Goal: Transaction & Acquisition: Purchase product/service

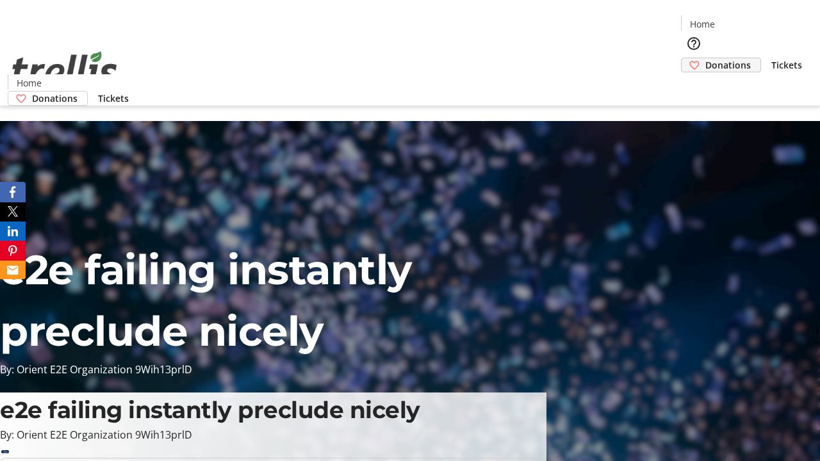
click at [705, 58] on span "Donations" at bounding box center [727, 64] width 45 height 13
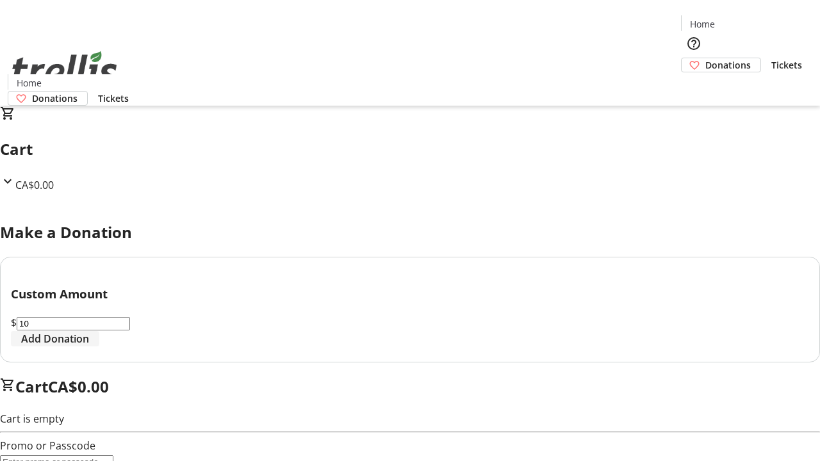
click at [89, 347] on span "Add Donation" at bounding box center [55, 338] width 68 height 15
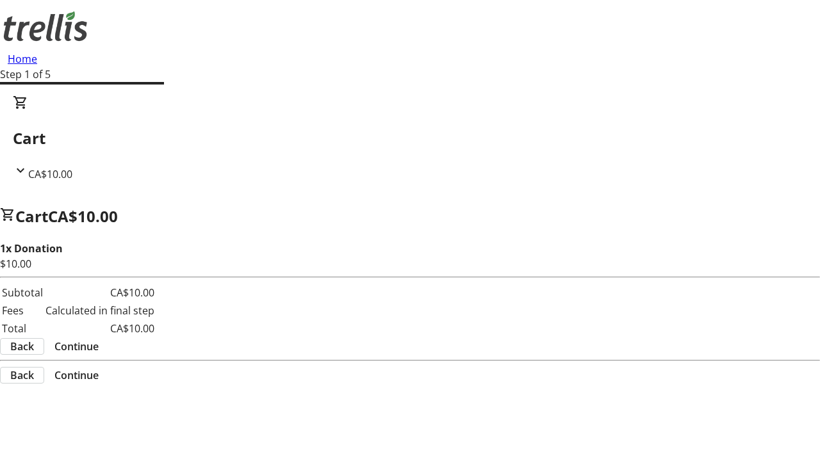
select select "CA"
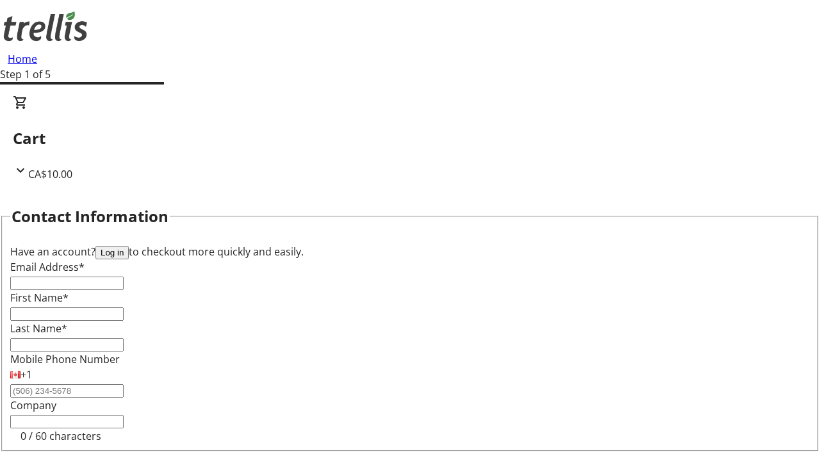
click at [129, 246] on button "Log in" at bounding box center [111, 252] width 33 height 13
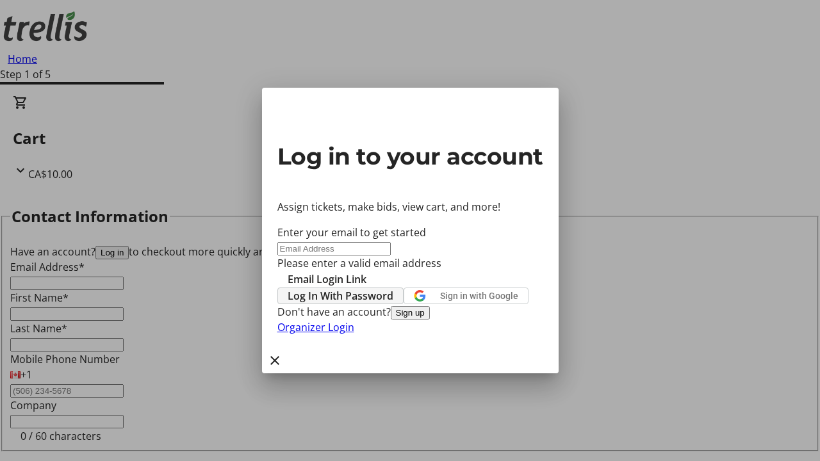
click at [393, 288] on span "Log In With Password" at bounding box center [341, 295] width 106 height 15
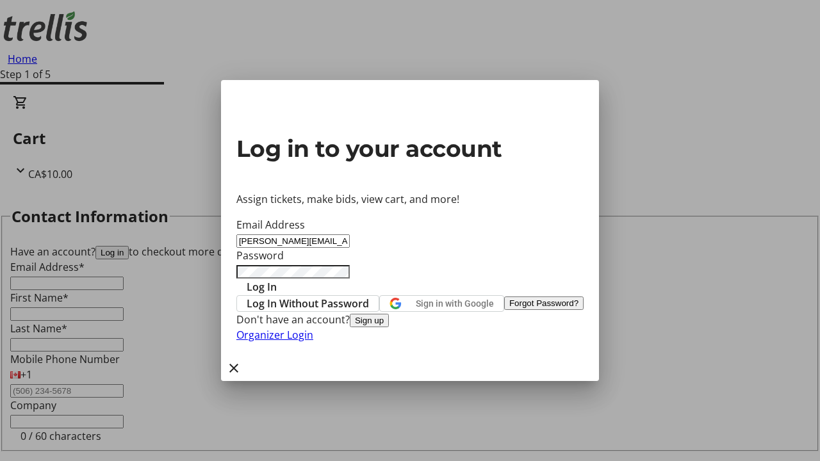
type input "[PERSON_NAME][EMAIL_ADDRESS][DOMAIN_NAME]"
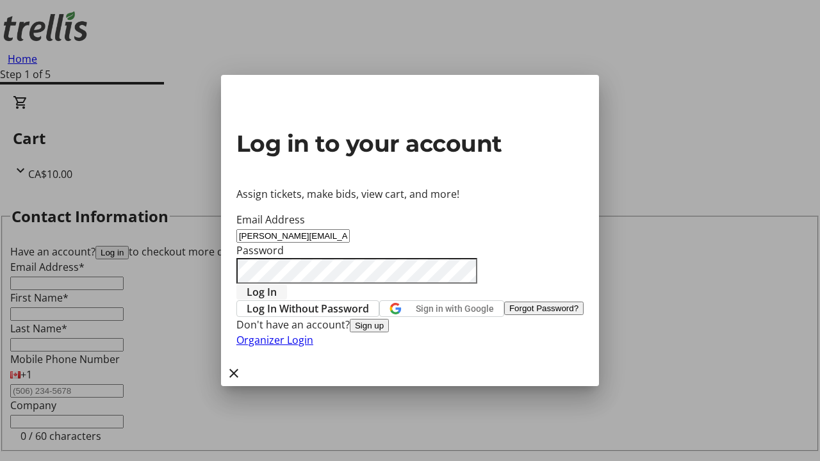
click at [277, 284] on span "Log In" at bounding box center [262, 291] width 30 height 15
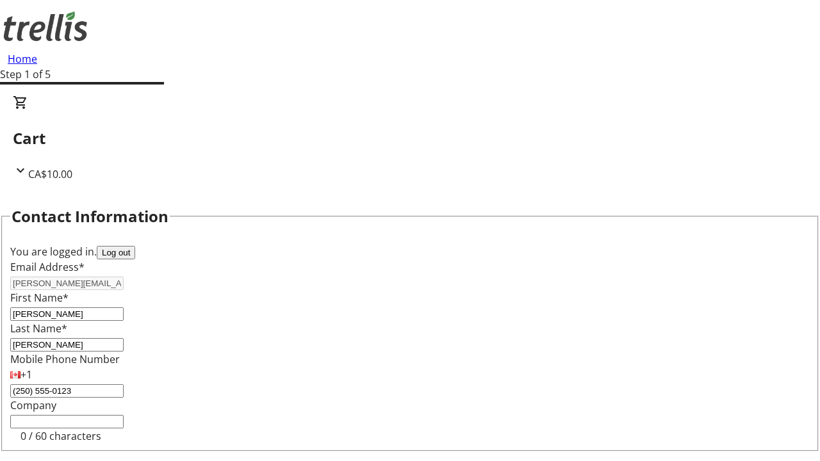
select select "CA"
type input "[STREET_ADDRESS][PERSON_NAME]"
type input "Kelowna"
select select "BC"
type input "Kelowna"
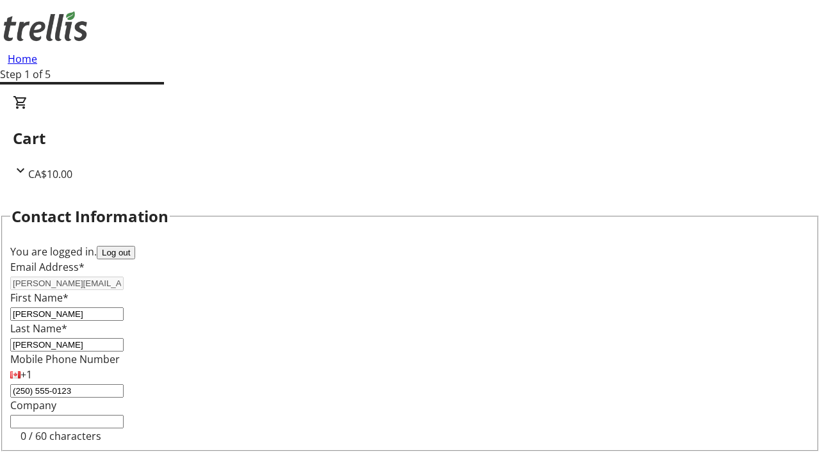
type input "V1Y 0C2"
